Goal: Information Seeking & Learning: Learn about a topic

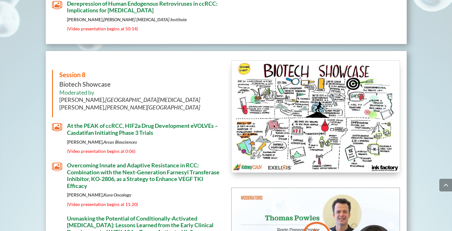
scroll to position [3396, 0]
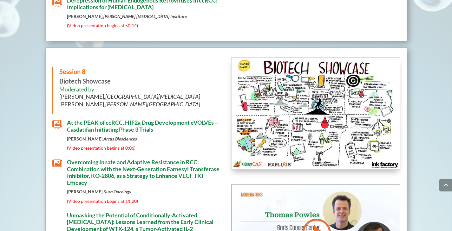
click at [96, 159] on span "Overcoming Innate and Adaptive Resistance in RCC: Combination with the Next-Gen…" at bounding box center [143, 173] width 152 height 28
click at [79, 119] on span "At the PEAK of ccRCC, HIF2a Drug Development eVOLVEs – Casdatifan Initiating Ph…" at bounding box center [142, 126] width 151 height 14
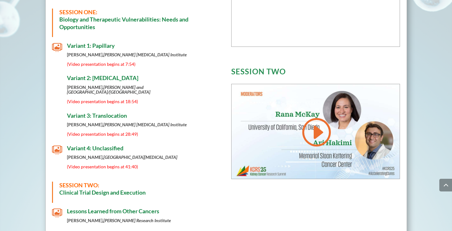
scroll to position [329, 0]
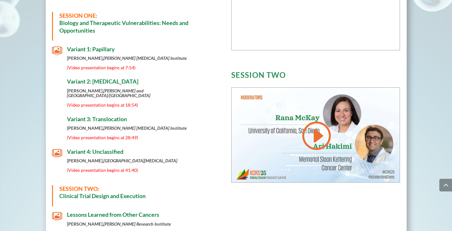
click at [99, 51] on span "Variant 1: Papillary" at bounding box center [91, 49] width 48 height 7
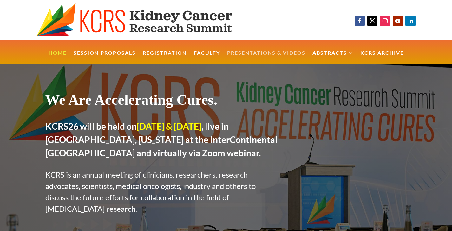
click at [250, 53] on link "Presentations & Videos" at bounding box center [266, 58] width 78 height 14
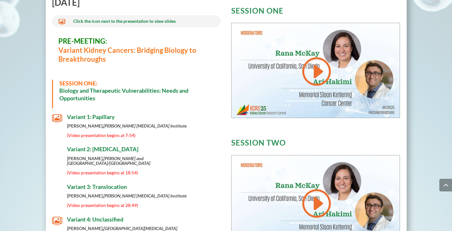
scroll to position [253, 0]
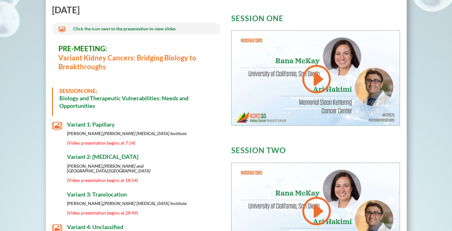
click at [106, 158] on span "Variant 2: [MEDICAL_DATA]" at bounding box center [102, 156] width 71 height 7
click at [76, 156] on span "Variant 2: [MEDICAL_DATA]" at bounding box center [102, 156] width 71 height 7
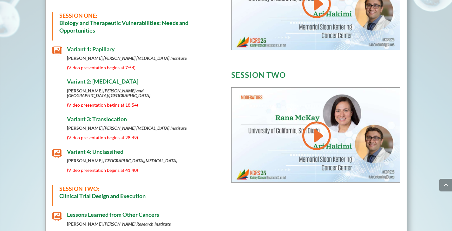
scroll to position [329, 0]
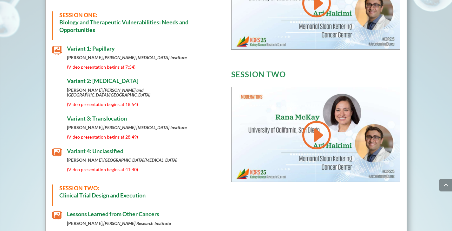
click at [83, 148] on span "Variant 4: Unclassified" at bounding box center [95, 151] width 56 height 7
click at [87, 48] on span "Variant 1: Papillary" at bounding box center [91, 48] width 48 height 7
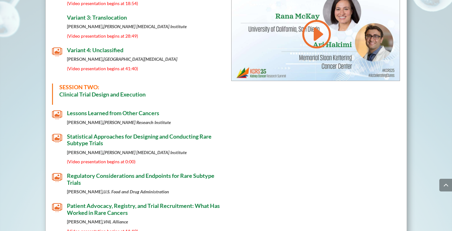
scroll to position [431, 0]
click at [140, 109] on span "Lessons Learned from Other Cancers" at bounding box center [113, 112] width 92 height 7
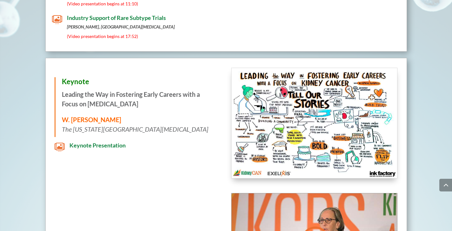
scroll to position [659, 0]
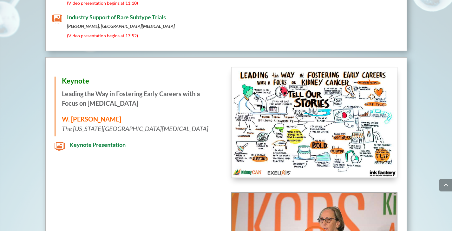
click at [116, 14] on span "Industry Support of Rare Subtype Trials" at bounding box center [116, 17] width 99 height 7
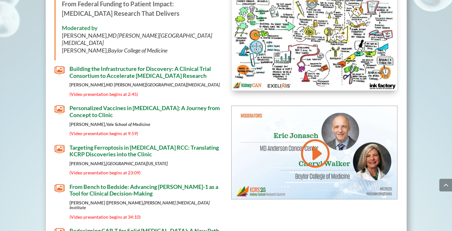
scroll to position [991, 0]
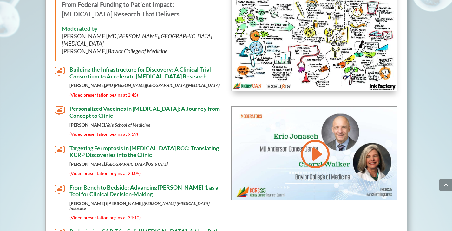
click at [61, 145] on span "" at bounding box center [60, 150] width 10 height 10
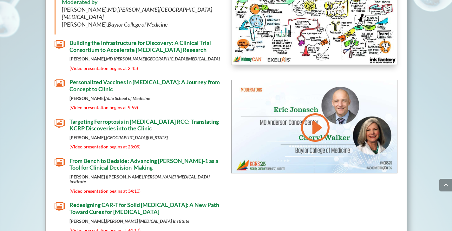
scroll to position [1018, 0]
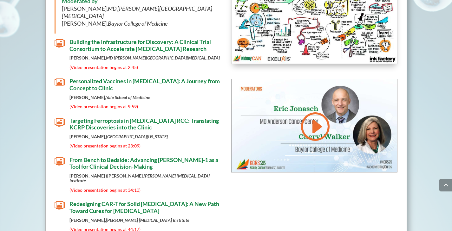
click at [86, 157] on span "From Bench to Bedside: Advancing [PERSON_NAME]-1 as a Tool for Clinical Decisio…" at bounding box center [143, 164] width 149 height 14
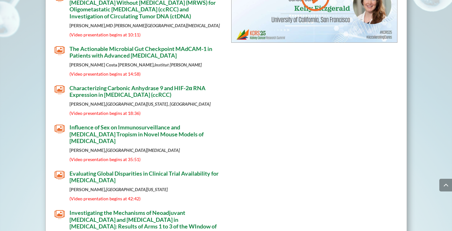
scroll to position [2083, 0]
click at [57, 85] on span "" at bounding box center [60, 90] width 10 height 10
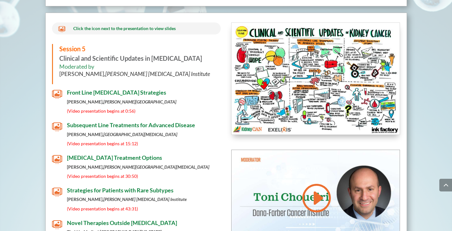
scroll to position [2514, 0]
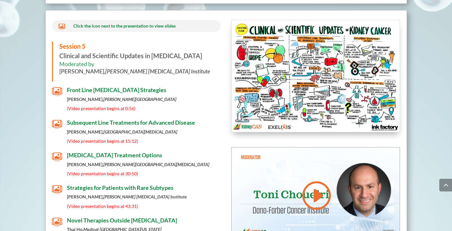
click at [66, 87] on div "Front Line Systemic Therapy Strategies David McDermott, Beth Israel Deaconess M…" at bounding box center [141, 99] width 159 height 24
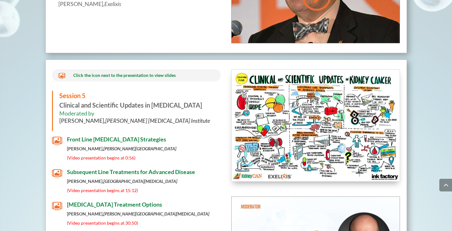
scroll to position [2463, 0]
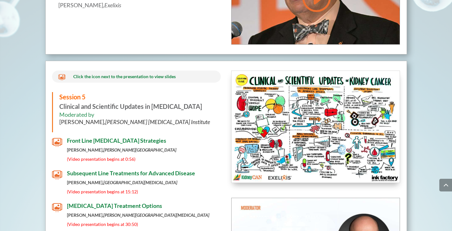
click at [74, 170] on span "Subsequent Line Treatments for Advanced Disease" at bounding box center [131, 173] width 128 height 7
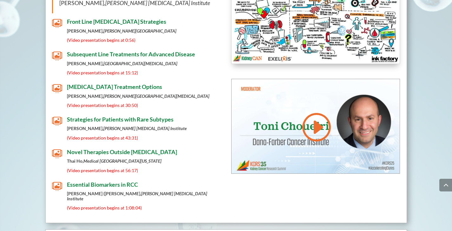
scroll to position [2590, 0]
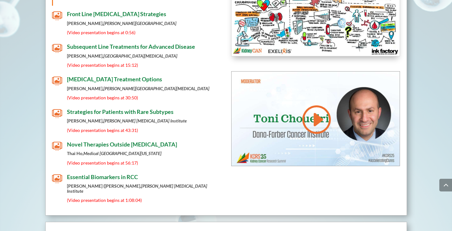
click at [100, 76] on span "[MEDICAL_DATA] Treatment Options" at bounding box center [114, 79] width 95 height 7
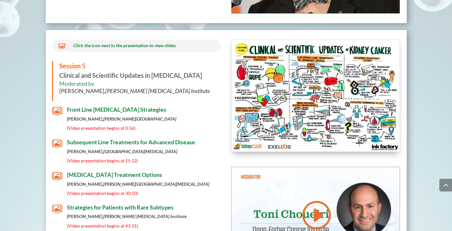
scroll to position [2463, 0]
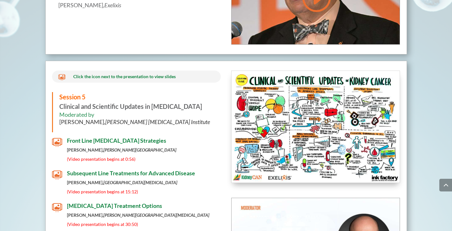
click at [115, 170] on span "Subsequent Line Treatments for Advanced Disease" at bounding box center [131, 173] width 128 height 7
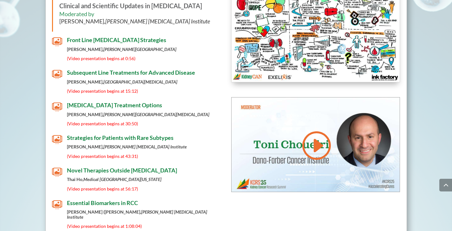
scroll to position [2564, 0]
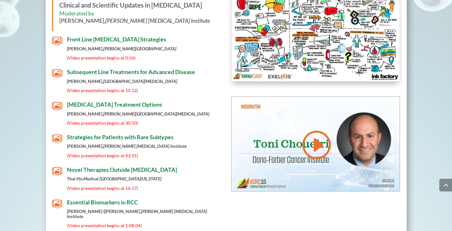
click at [100, 134] on span "Strategies for Patients with Rare Subtypes" at bounding box center [120, 137] width 106 height 7
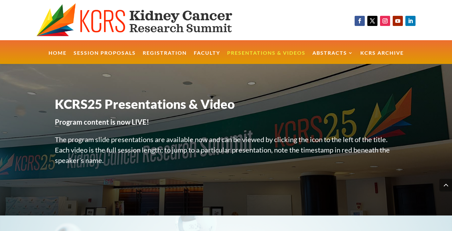
scroll to position [2564, 0]
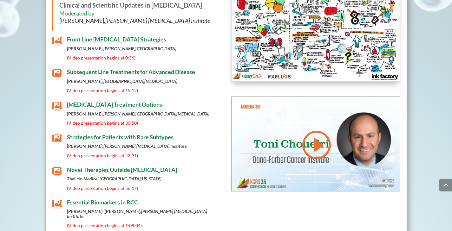
click at [112, 166] on span "Novel Therapies Outside [MEDICAL_DATA]" at bounding box center [122, 169] width 110 height 7
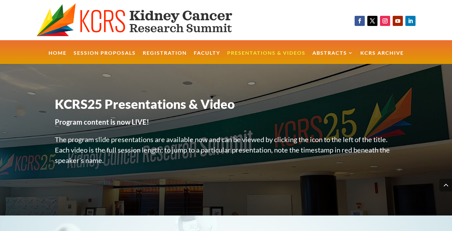
scroll to position [2564, 0]
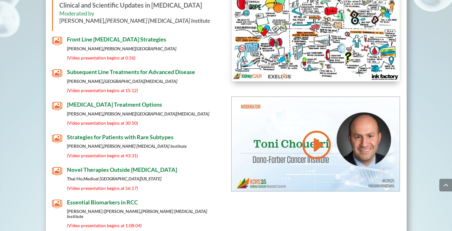
click at [105, 199] on span "Essential Biomarkers in RCC" at bounding box center [102, 202] width 71 height 7
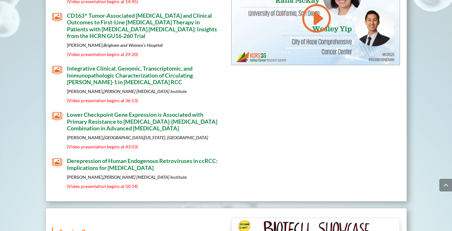
scroll to position [3228, 0]
click at [145, 111] on span "Lower Checkpoint Gene Expression is Associated with Primary Resistance to [MEDI…" at bounding box center [142, 121] width 150 height 21
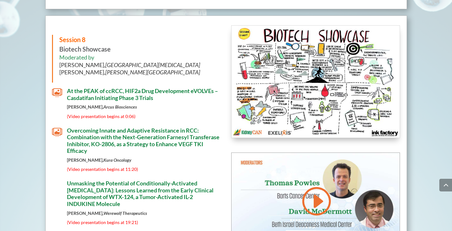
scroll to position [3420, 0]
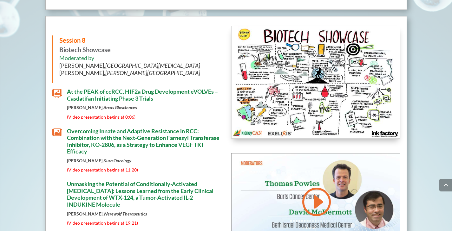
click at [124, 88] on span "At the PEAK of ccRCC, HIF2a Drug Development eVOLVEs – Casdatifan Initiating Ph…" at bounding box center [142, 95] width 151 height 14
click at [147, 128] on span "Overcoming Innate and Adaptive Resistance in RCC: Combination with the Next-Gen…" at bounding box center [143, 142] width 152 height 28
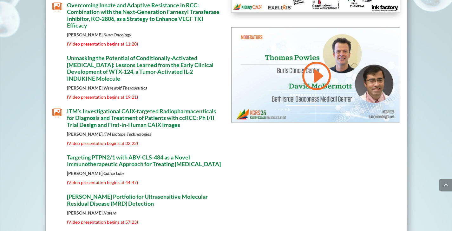
scroll to position [3547, 0]
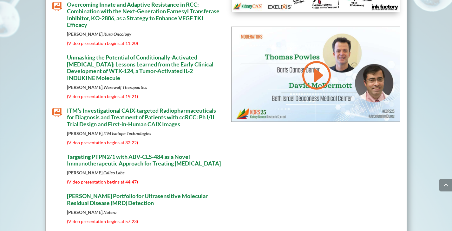
click at [111, 107] on span "ITM’s Investigational CAIX-targeted Radiopharmaceuticals for Diagnosis and Trea…" at bounding box center [141, 117] width 149 height 21
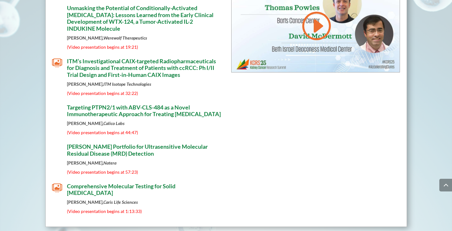
scroll to position [3598, 0]
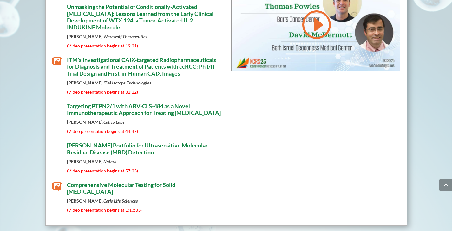
click at [105, 182] on span "Comprehensive Molecular Testing for Solid [MEDICAL_DATA]" at bounding box center [121, 189] width 108 height 14
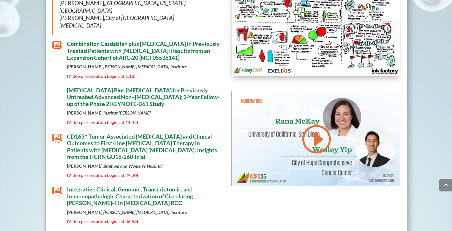
scroll to position [3106, 0]
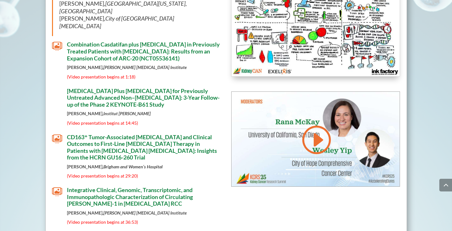
click at [104, 187] on span "Integrative Clinical, Genomic, Transcriptomic, and Immunopathologic Characteriz…" at bounding box center [130, 197] width 126 height 21
